Goal: Check status: Check status

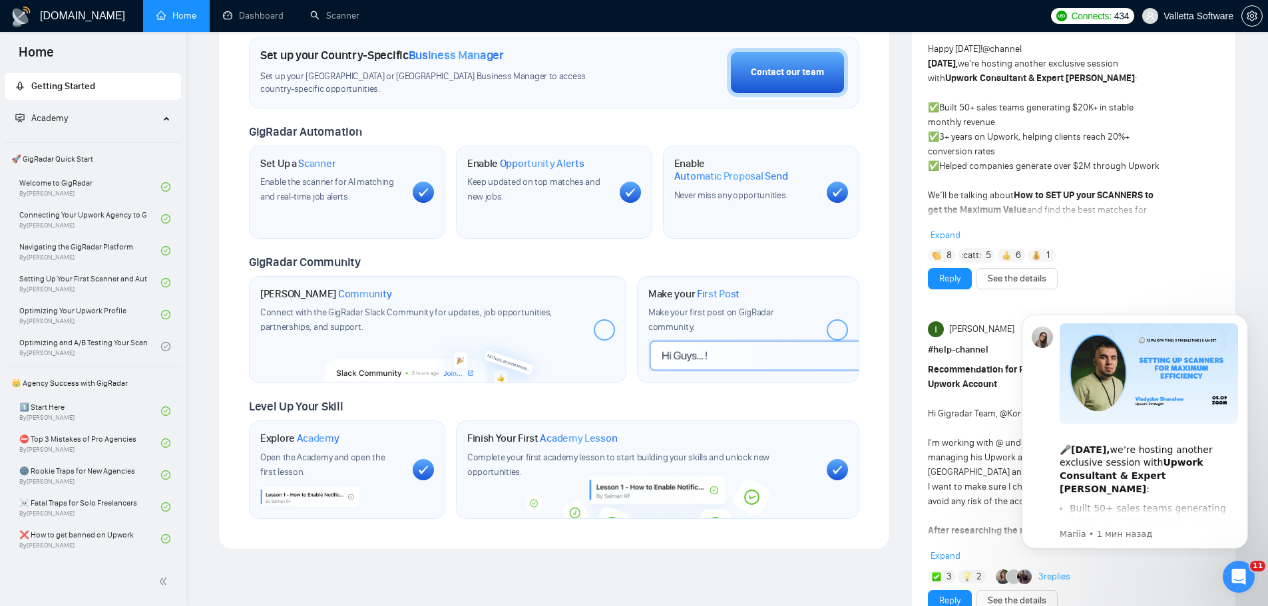
scroll to position [399, 0]
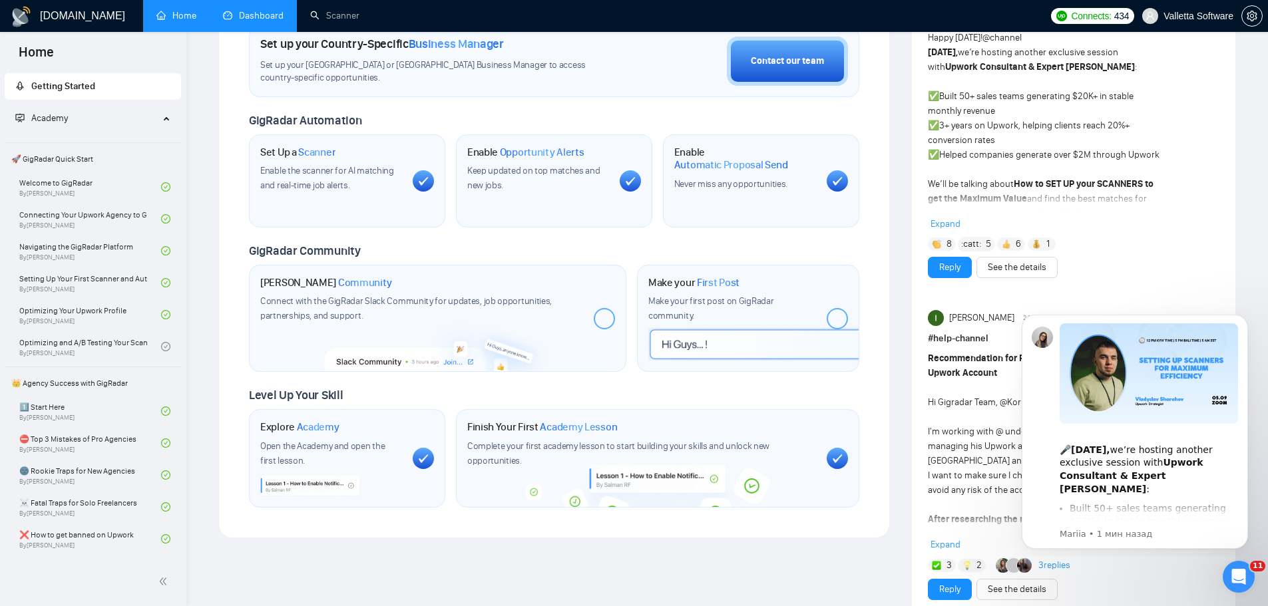
click at [227, 10] on link "Dashboard" at bounding box center [253, 15] width 61 height 11
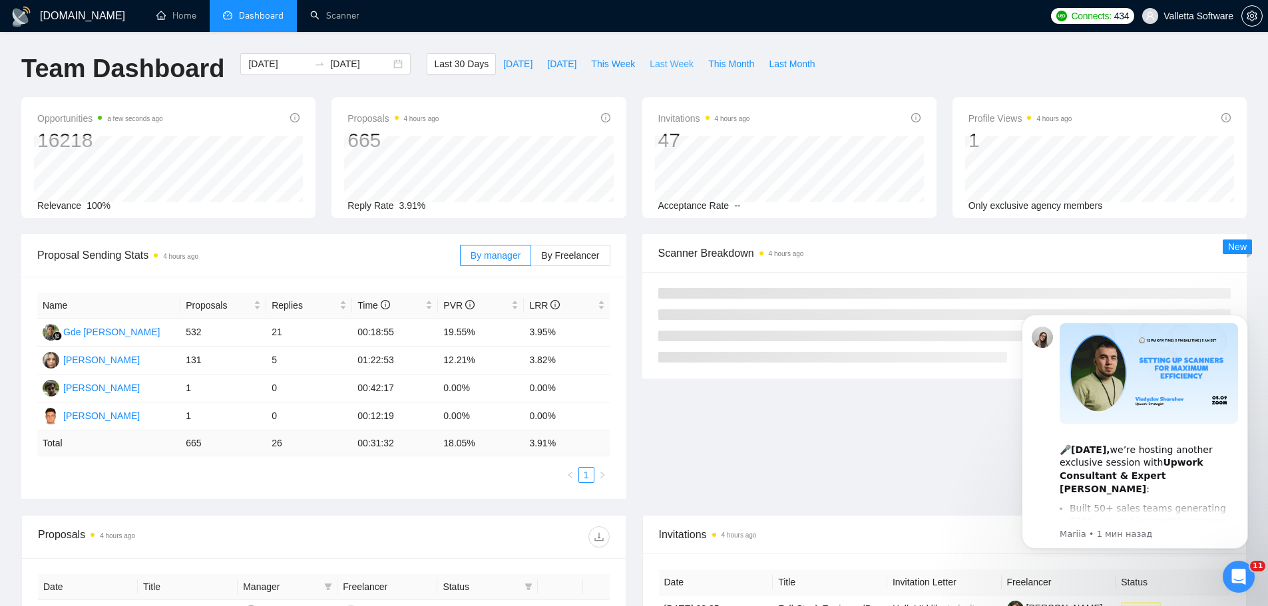
click at [664, 63] on span "Last Week" at bounding box center [672, 64] width 44 height 15
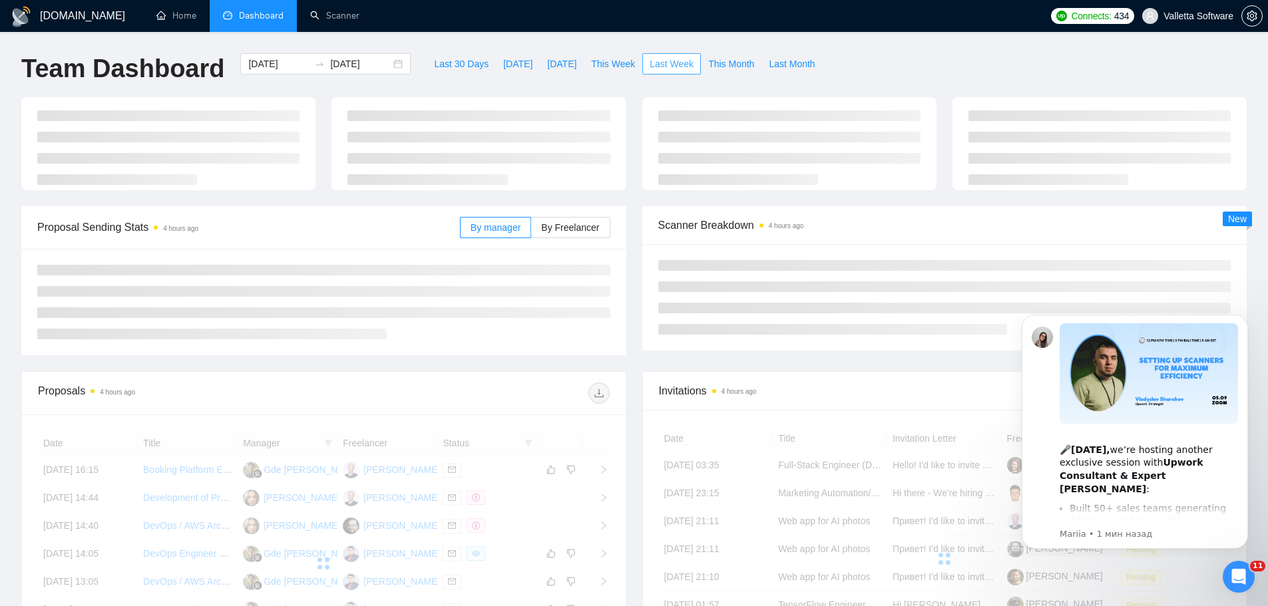
type input "[DATE]"
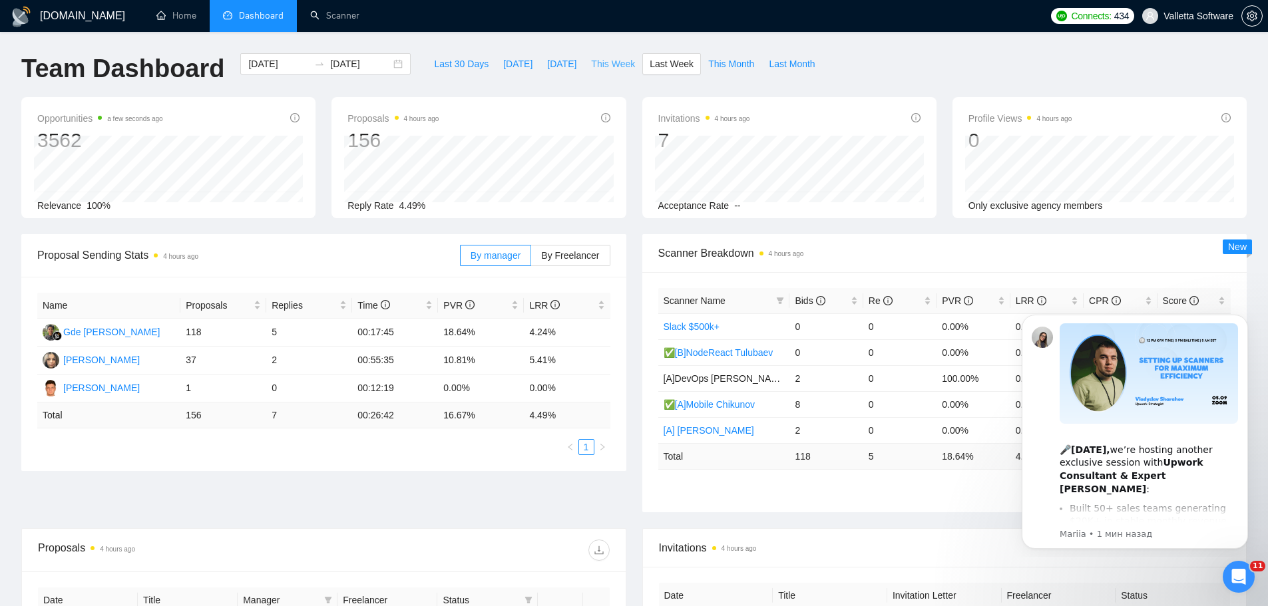
click at [619, 64] on span "This Week" at bounding box center [613, 64] width 44 height 15
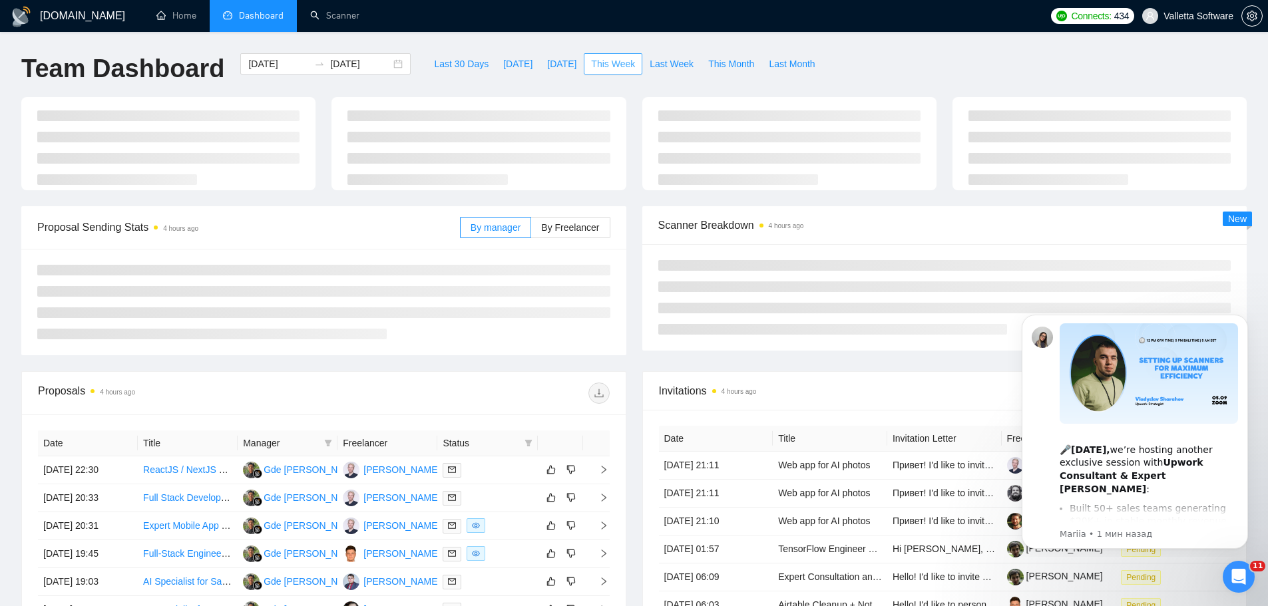
type input "[DATE]"
